Goal: Ask a question: Seek information or help from site administrators or community

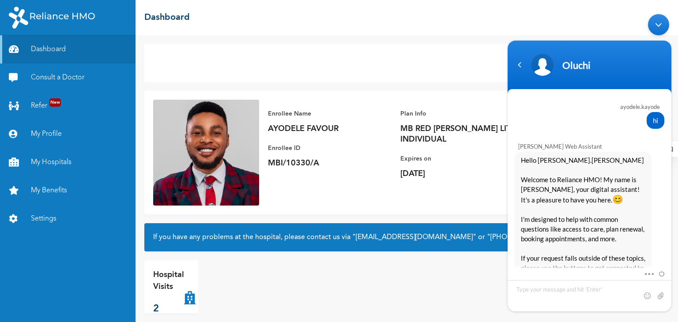
scroll to position [1196, 0]
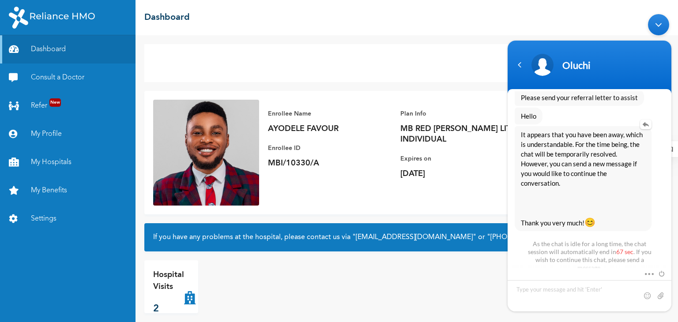
click at [661, 167] on div "It appears that you have been away, which is understandable. For the time being…" at bounding box center [590, 178] width 150 height 105
click at [549, 287] on textarea "Type your message and hit 'Enter'" at bounding box center [590, 295] width 164 height 31
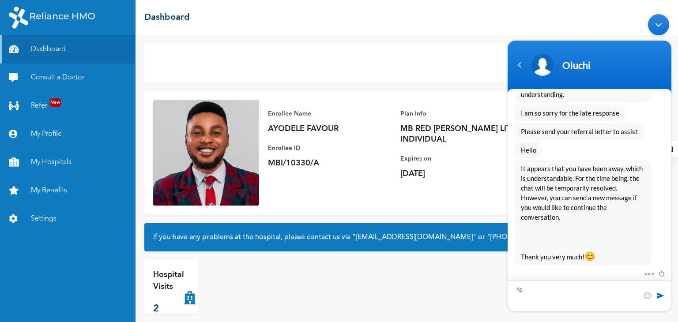
scroll to position [1146, 0]
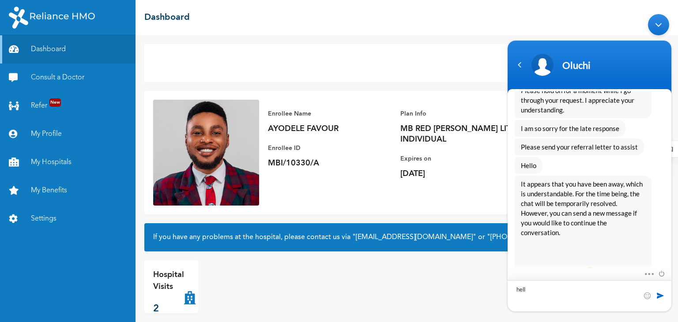
type textarea "hello"
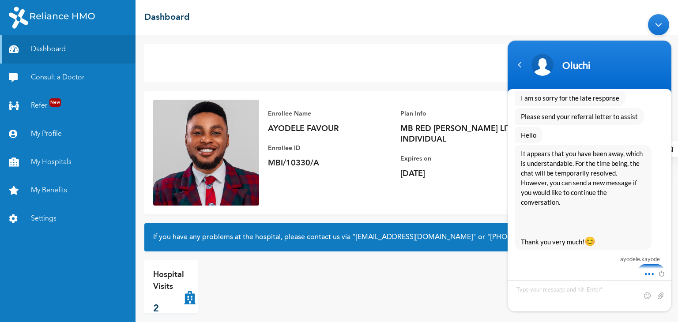
click at [650, 272] on span at bounding box center [647, 272] width 7 height 8
click at [659, 296] on input "file" at bounding box center [660, 295] width 9 height 9
click at [662, 296] on input "file" at bounding box center [660, 295] width 9 height 9
type input "C:\fakepath\1582880848referral_letter.pdf"
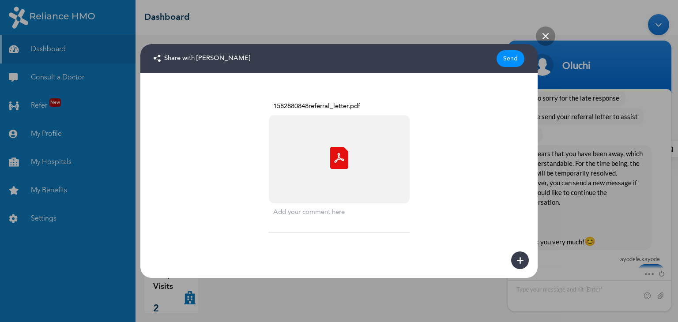
click at [502, 60] on div "Send" at bounding box center [511, 58] width 28 height 17
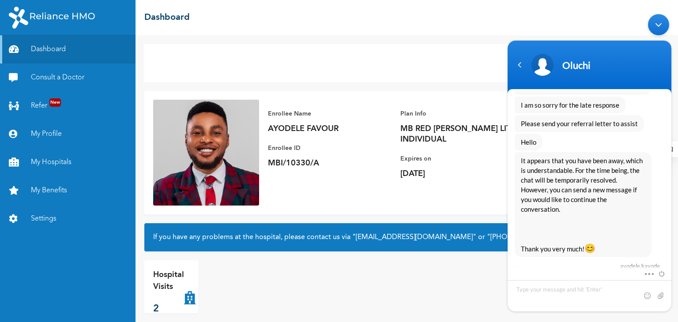
scroll to position [1238, 0]
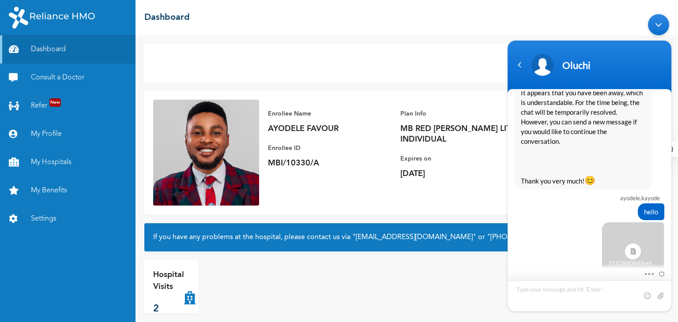
click at [553, 291] on textarea "Type your message and hit 'Enter'" at bounding box center [590, 295] width 164 height 31
type textarea "Sorry for the late response"
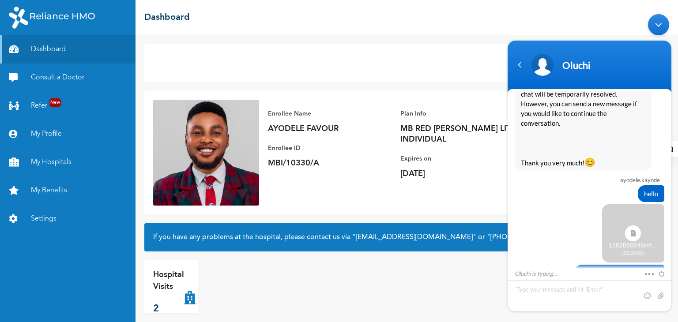
scroll to position [1287, 0]
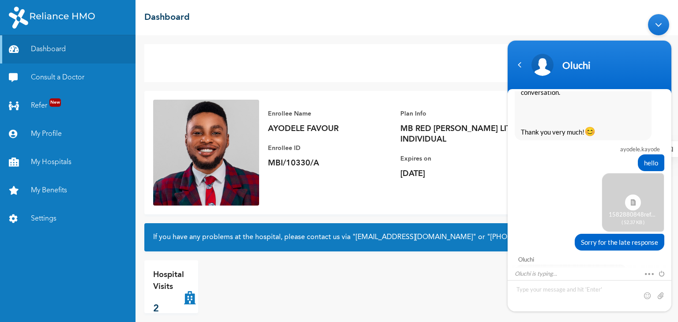
click at [417, 276] on div "Hospital Visits 2" at bounding box center [406, 287] width 525 height 53
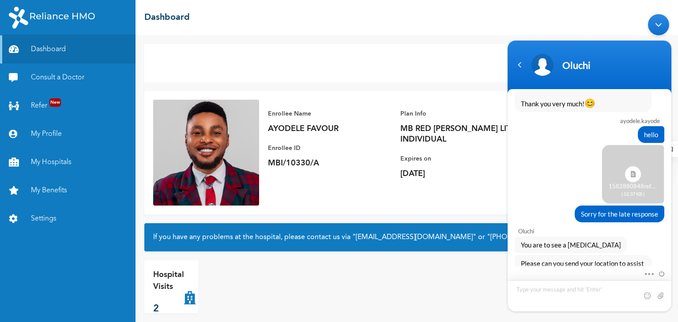
click at [540, 293] on textarea "Type your message and hit 'Enter'" at bounding box center [590, 295] width 164 height 31
type textarea "[PERSON_NAME]"
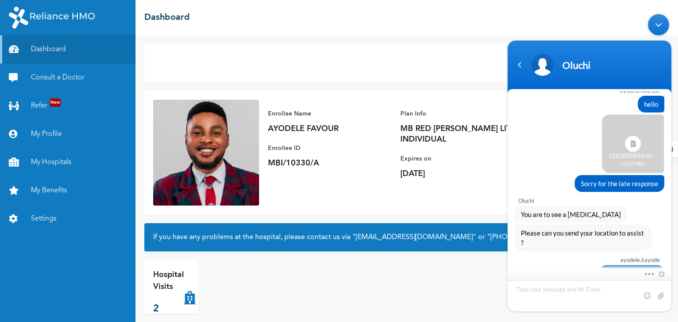
scroll to position [1376, 0]
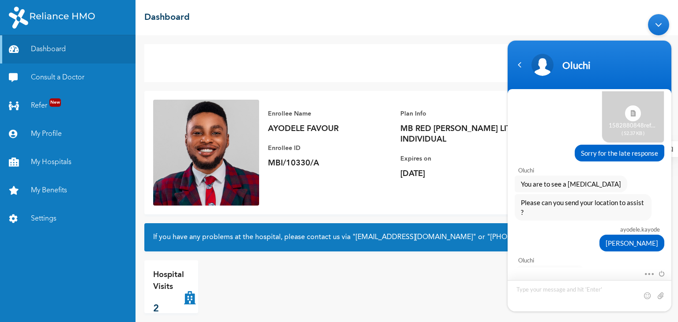
click at [545, 292] on textarea "Type your message and hit 'Enter'" at bounding box center [590, 295] width 164 height 31
type textarea "Still waiting"
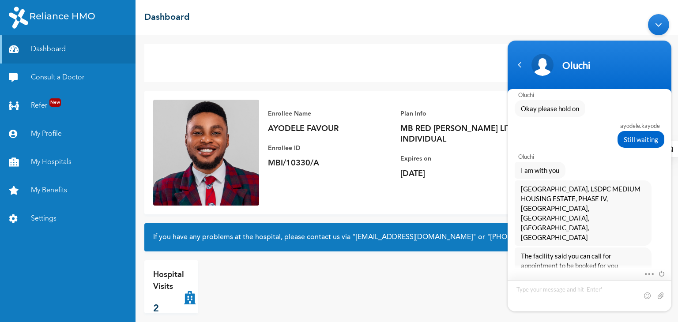
scroll to position [1570, 0]
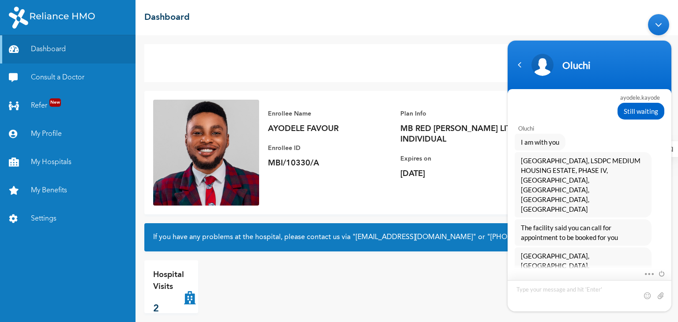
click at [533, 287] on textarea "Type your message and hit 'Enter'" at bounding box center [590, 295] width 164 height 31
type textarea "How do I reach them?"
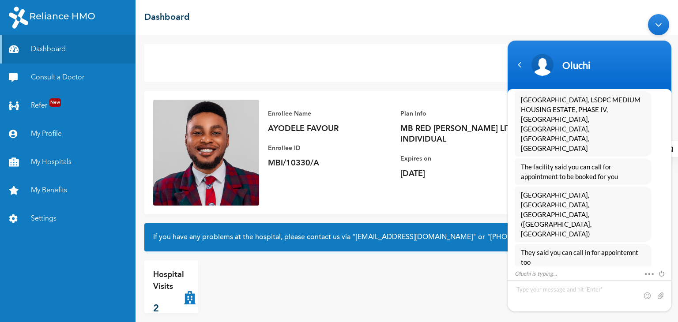
scroll to position [1669, 0]
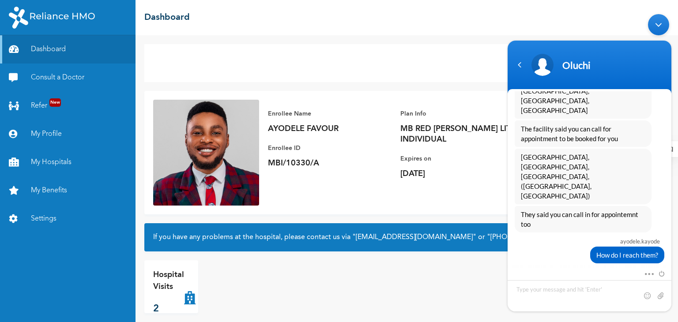
drag, startPoint x: 521, startPoint y: 220, endPoint x: 605, endPoint y: 220, distance: 84.3
click at [605, 277] on div "Let me get you their contacts" at bounding box center [563, 285] width 97 height 17
copy span "Let me get you their contacts"
drag, startPoint x: 521, startPoint y: 235, endPoint x: 595, endPoint y: 257, distance: 77.3
click at [583, 299] on span "09034455253, 014537455,08077173073 This is for Bluecross" at bounding box center [583, 318] width 125 height 39
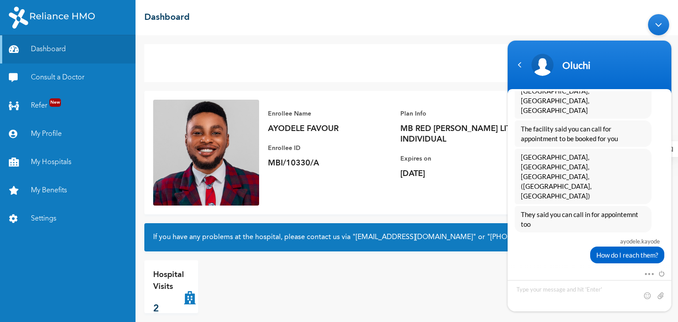
copy span "09034455253, 014537455,08077173073 This is for Bluecross"
click at [671, 254] on div "ayodele.[PERSON_NAME] hi [PERSON_NAME] Web Assistant Hello [PERSON_NAME].[PERSO…" at bounding box center [590, 180] width 164 height 178
drag, startPoint x: 574, startPoint y: 132, endPoint x: 522, endPoint y: 121, distance: 53.3
click at [522, 152] on span "[GEOGRAPHIC_DATA], [GEOGRAPHIC_DATA], [GEOGRAPHIC_DATA], ([GEOGRAPHIC_DATA], [G…" at bounding box center [583, 176] width 125 height 49
copy span "[GEOGRAPHIC_DATA], [GEOGRAPHIC_DATA], [GEOGRAPHIC_DATA], ([GEOGRAPHIC_DATA], [G…"
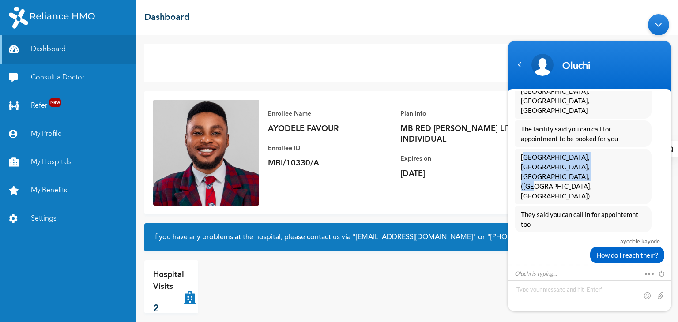
scroll to position [1707, 0]
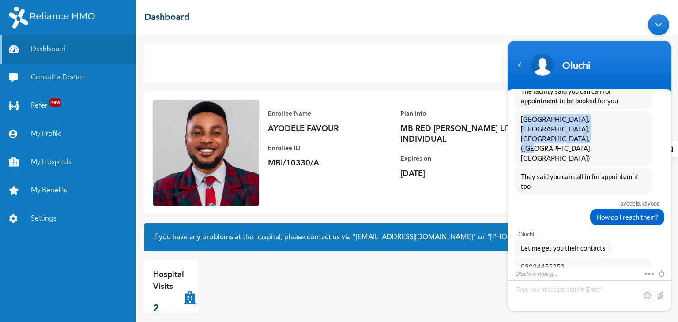
drag, startPoint x: 572, startPoint y: 257, endPoint x: 521, endPoint y: 238, distance: 54.8
click at [521, 309] on span "07042464027, 07026404982 this is for Fanimed" at bounding box center [566, 323] width 90 height 29
copy span "07042464027, 07026404982 this is for Fanimed"
drag, startPoint x: 671, startPoint y: 257, endPoint x: 666, endPoint y: 236, distance: 21.3
click at [666, 236] on div "ayodele.[PERSON_NAME] hi [PERSON_NAME] Web Assistant Hello [PERSON_NAME].[PERSO…" at bounding box center [590, 180] width 164 height 178
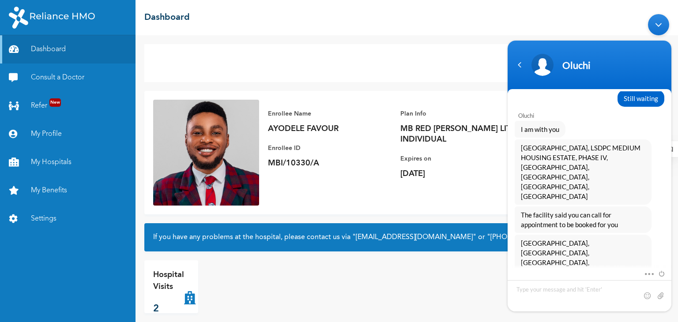
scroll to position [1568, 0]
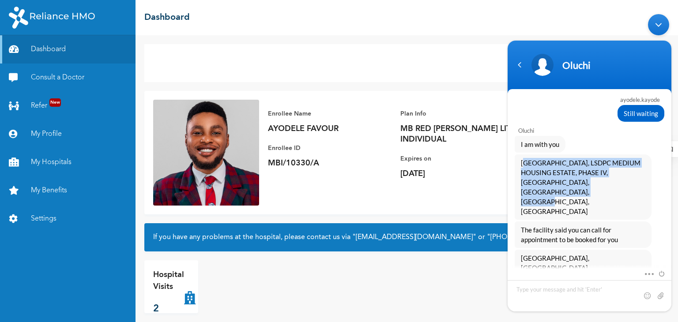
drag, startPoint x: 540, startPoint y: 174, endPoint x: 514, endPoint y: 146, distance: 39.4
click at [514, 154] on div "[GEOGRAPHIC_DATA], LSDPC MEDIUM HOUSING ESTATE, PHASE IV, [GEOGRAPHIC_DATA],[GE…" at bounding box center [590, 186] width 164 height 65
copy span "[GEOGRAPHIC_DATA], LSDPC MEDIUM HOUSING ESTATE, PHASE IV, [GEOGRAPHIC_DATA],[GE…"
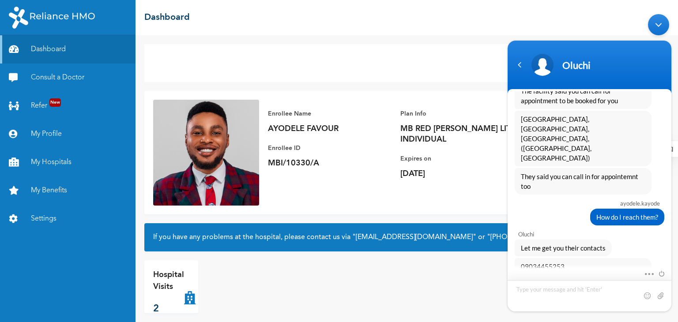
click at [546, 291] on textarea "Type your message and hit 'Enter'" at bounding box center [590, 295] width 164 height 31
type textarea "Okay"
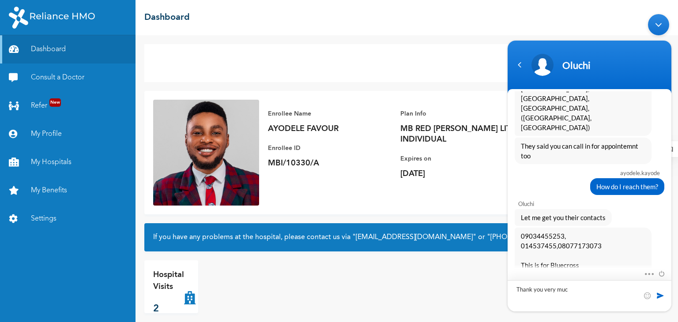
type textarea "Thank you very much"
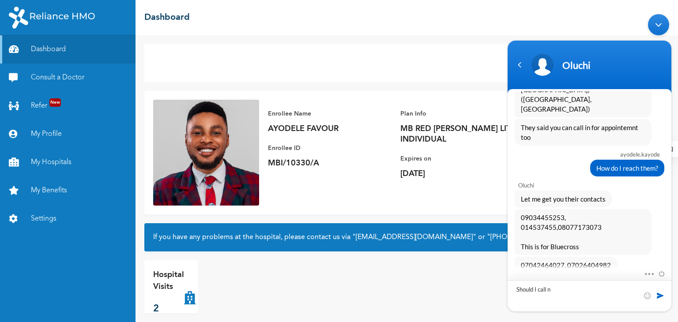
scroll to position [1786, 0]
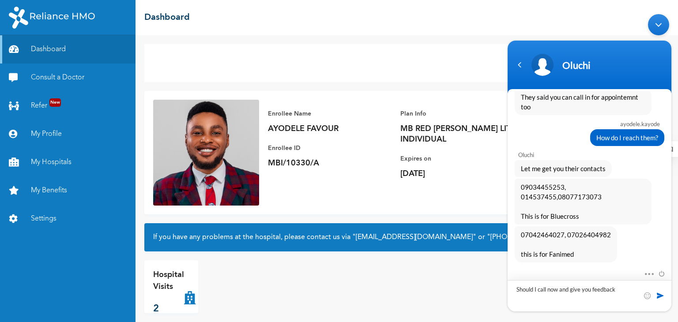
type textarea "Should I call now and give you feedback?"
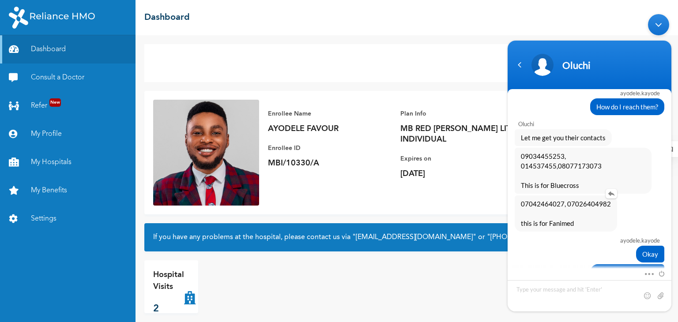
click at [623, 195] on div "07042464027, 07026404982 this is for Fanimed" at bounding box center [590, 213] width 150 height 36
click at [638, 195] on div "07042464027, 07026404982 this is for Fanimed" at bounding box center [590, 213] width 150 height 36
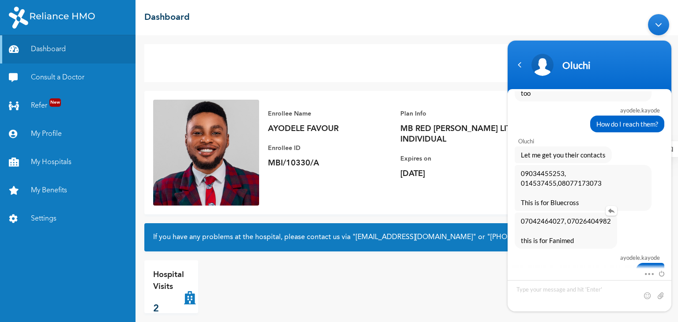
scroll to position [1799, 0]
click at [634, 213] on div "07042464027, 07026404982 this is for Fanimed" at bounding box center [590, 231] width 150 height 36
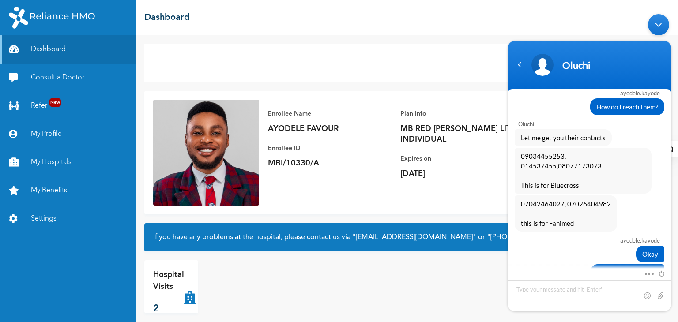
scroll to position [1876, 0]
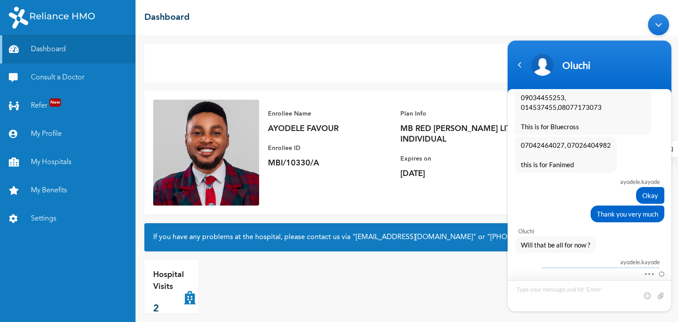
click at [574, 295] on textarea "Type your message and hit 'Enter'" at bounding box center [590, 295] width 164 height 31
type textarea "The last appointment I had was virtal, is that not possible?"
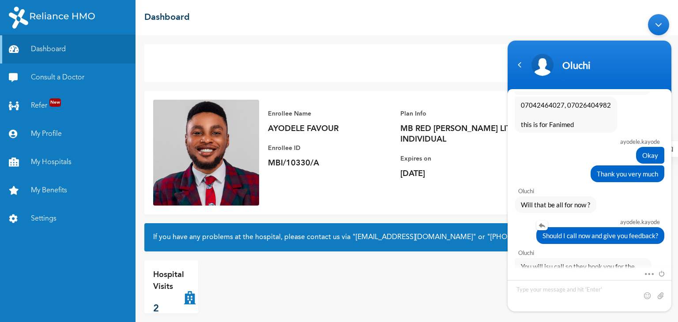
click at [516, 227] on div "Should I call now and give you feedback?" at bounding box center [590, 235] width 150 height 17
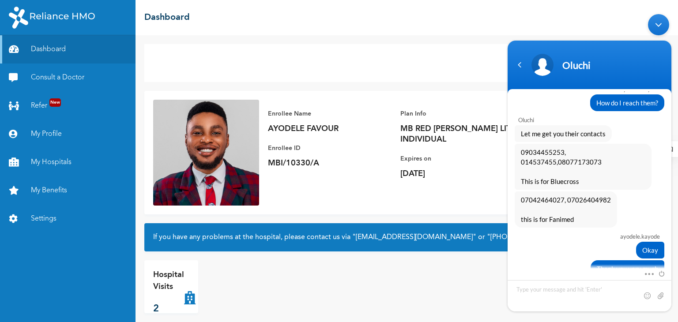
scroll to position [1722, 0]
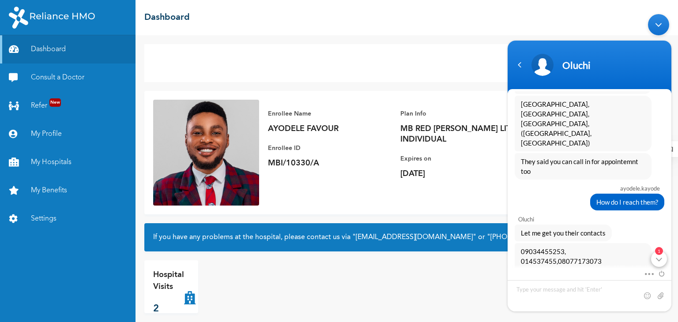
click at [655, 258] on div "1" at bounding box center [659, 259] width 16 height 16
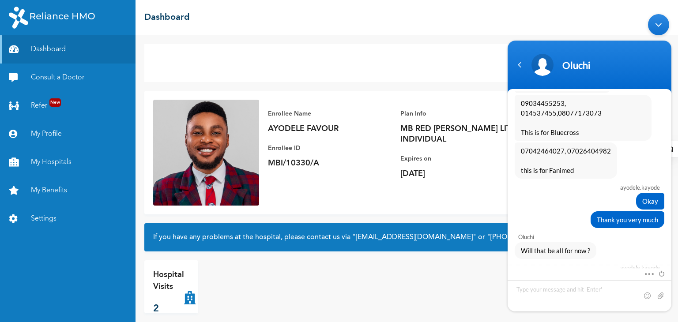
scroll to position [1946, 0]
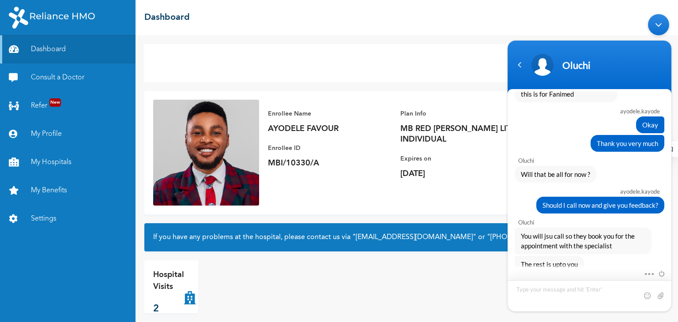
click at [579, 290] on textarea "Type your message and hit 'Enter'" at bounding box center [590, 295] width 164 height 31
type textarea "I dont mind I've called them both."
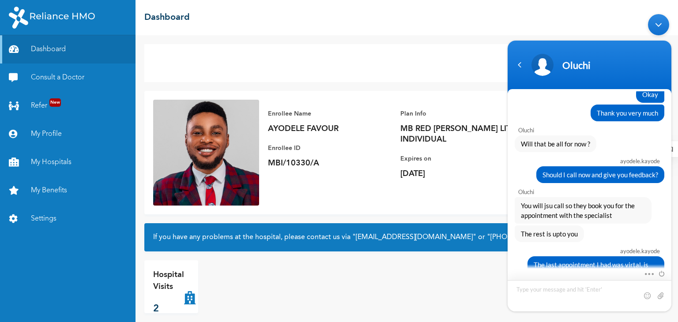
type textarea "P"
type textarea "o"
type textarea "One told me october, the other said they can't say when the appointment can be"
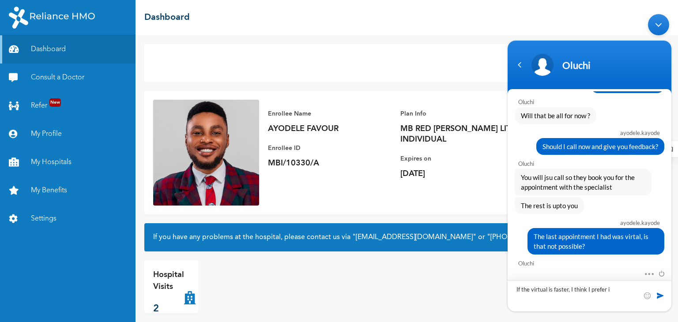
type textarea "If the virtual is faster, I think I prefer it"
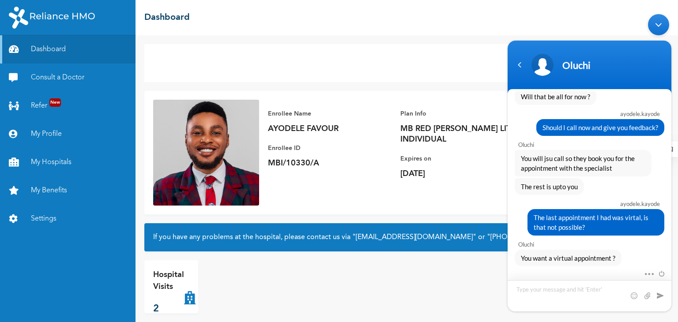
scroll to position [2082, 0]
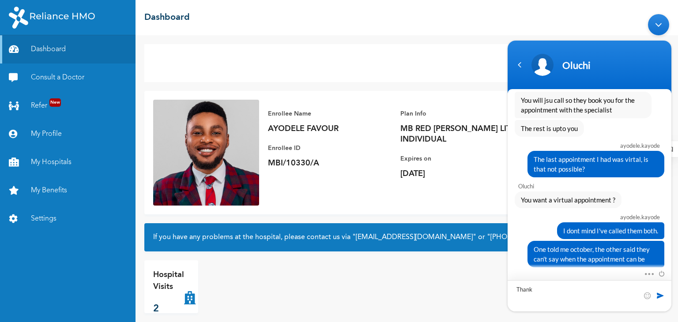
type textarea "Thanks"
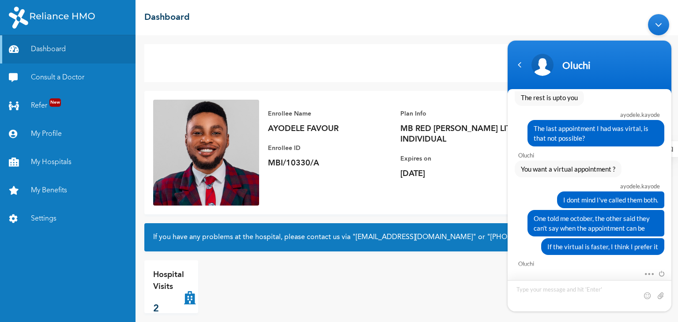
scroll to position [2153, 0]
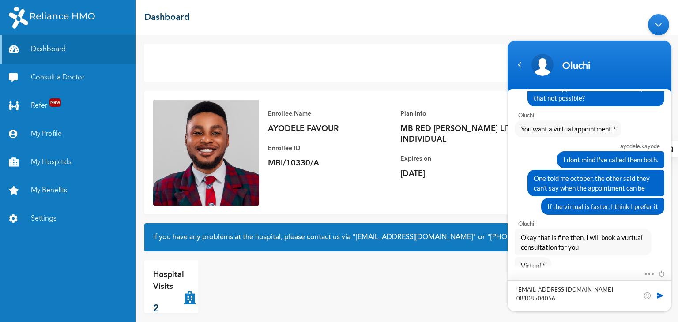
drag, startPoint x: 593, startPoint y: 286, endPoint x: 486, endPoint y: 287, distance: 106.9
click at [503, 287] on html "[PERSON_NAME].[PERSON_NAME] Hello [PERSON_NAME] Enrollee Web Assistant Hello [P…" at bounding box center [589, 162] width 173 height 306
type textarea "[EMAIL_ADDRESS][DOMAIN_NAME] 08108504056"
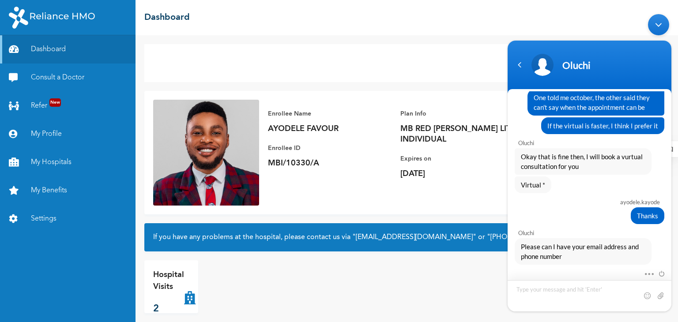
scroll to position [2252, 0]
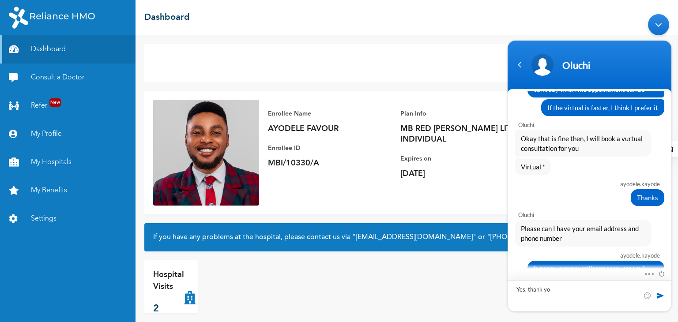
type textarea "Yes, thank you"
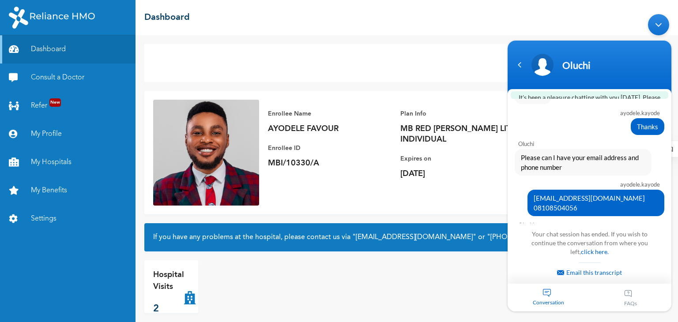
scroll to position [2456, 0]
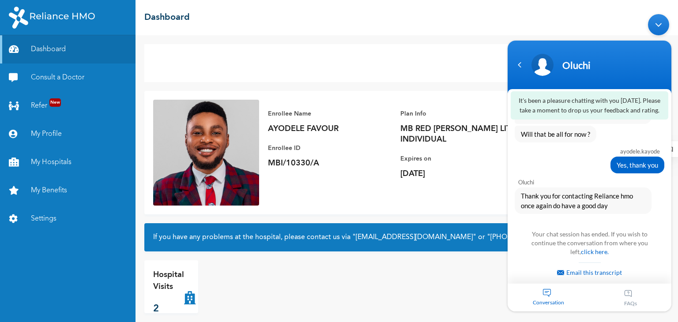
click at [613, 264] on span "😄" at bounding box center [614, 272] width 17 height 17
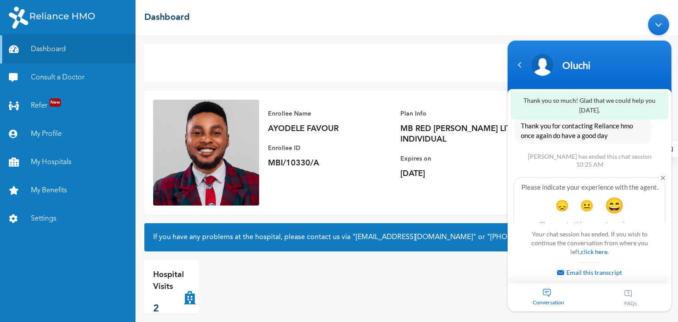
type textarea "Good"
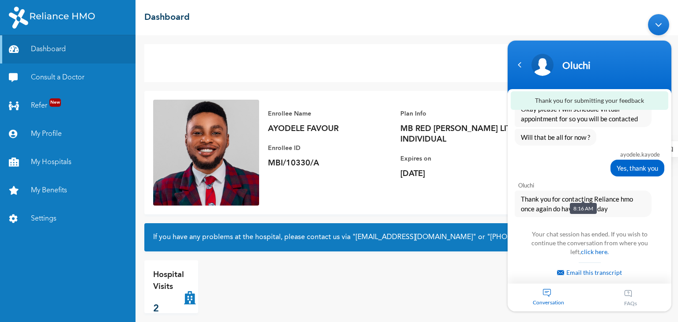
scroll to position [2454, 0]
click at [660, 27] on div "Minimize live chat window" at bounding box center [658, 24] width 21 height 21
